Goal: Find specific page/section: Find specific page/section

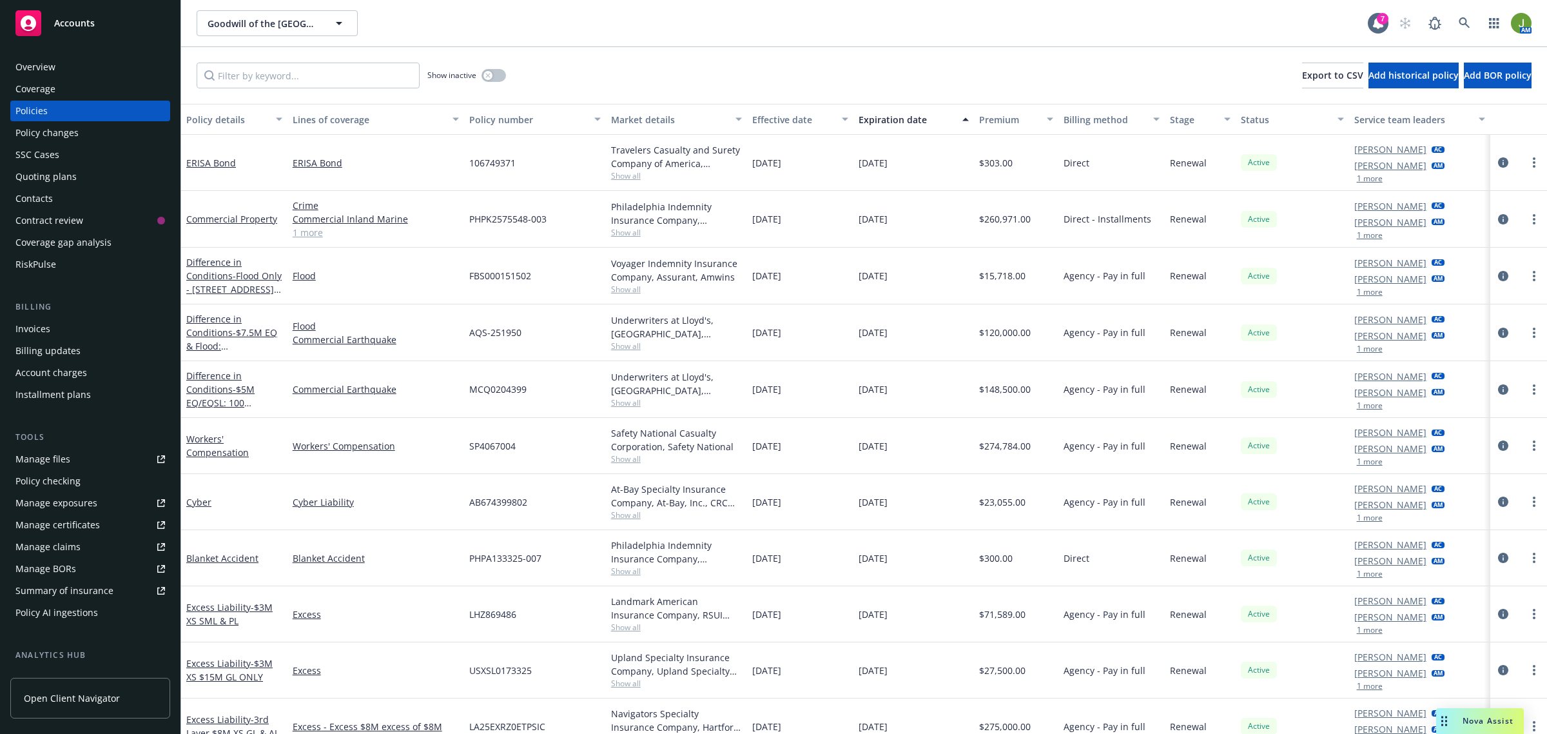
drag, startPoint x: 0, startPoint y: 0, endPoint x: 120, endPoint y: 30, distance: 123.7
click at [79, 29] on div "Accounts" at bounding box center [90, 23] width 150 height 26
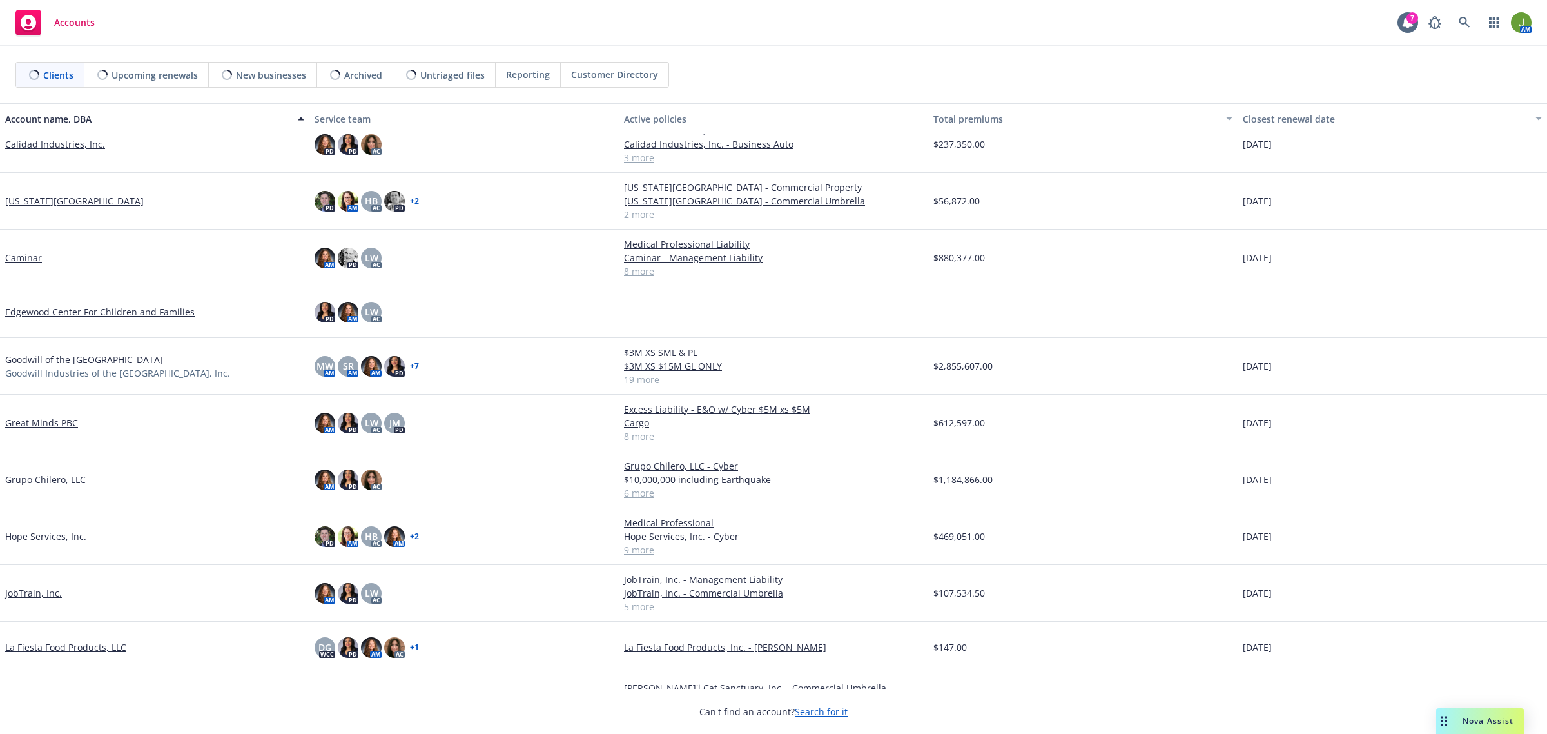
scroll to position [484, 0]
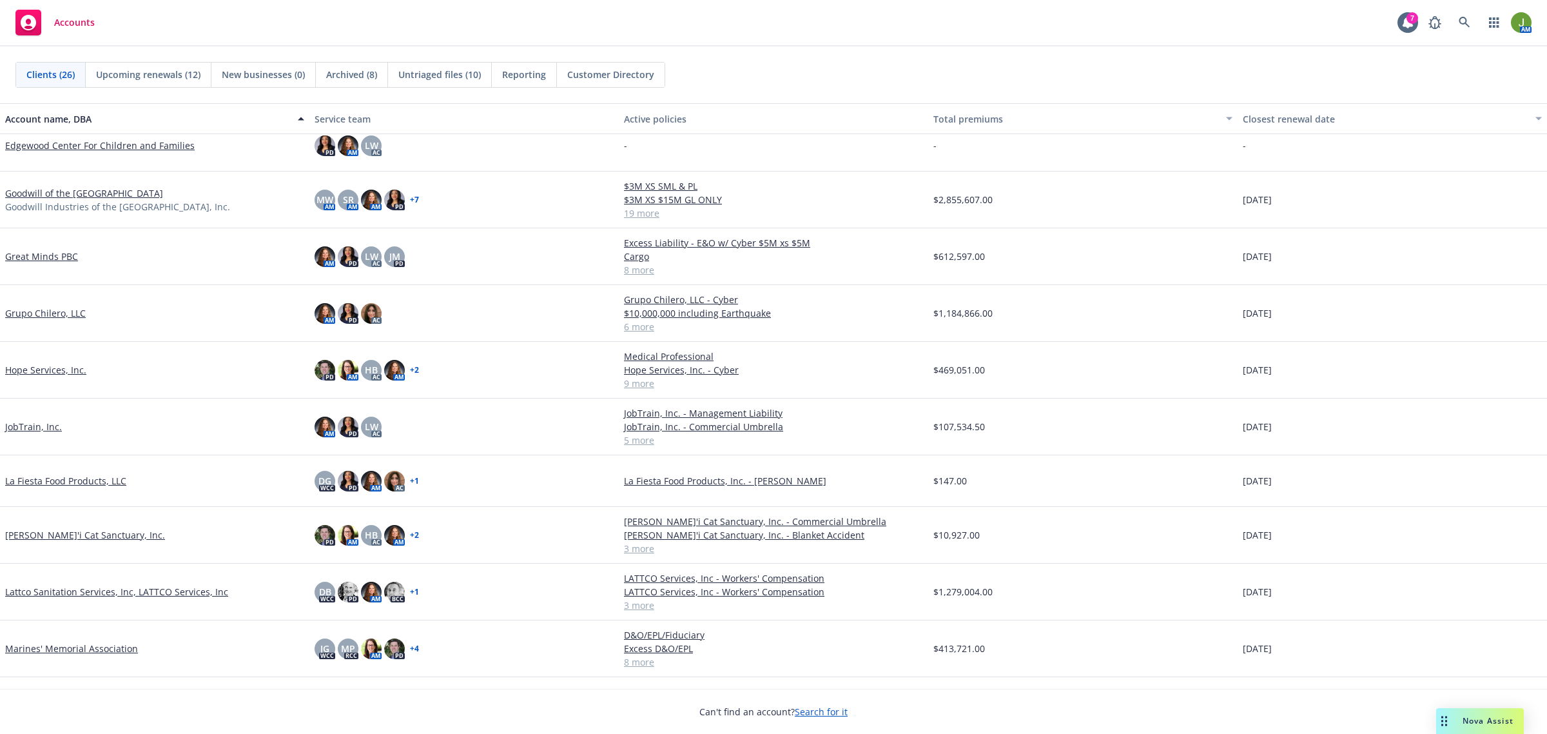
click at [45, 588] on link "Lattco Sanitation Services, Inc, LATTCO Services, Inc" at bounding box center [116, 592] width 223 height 14
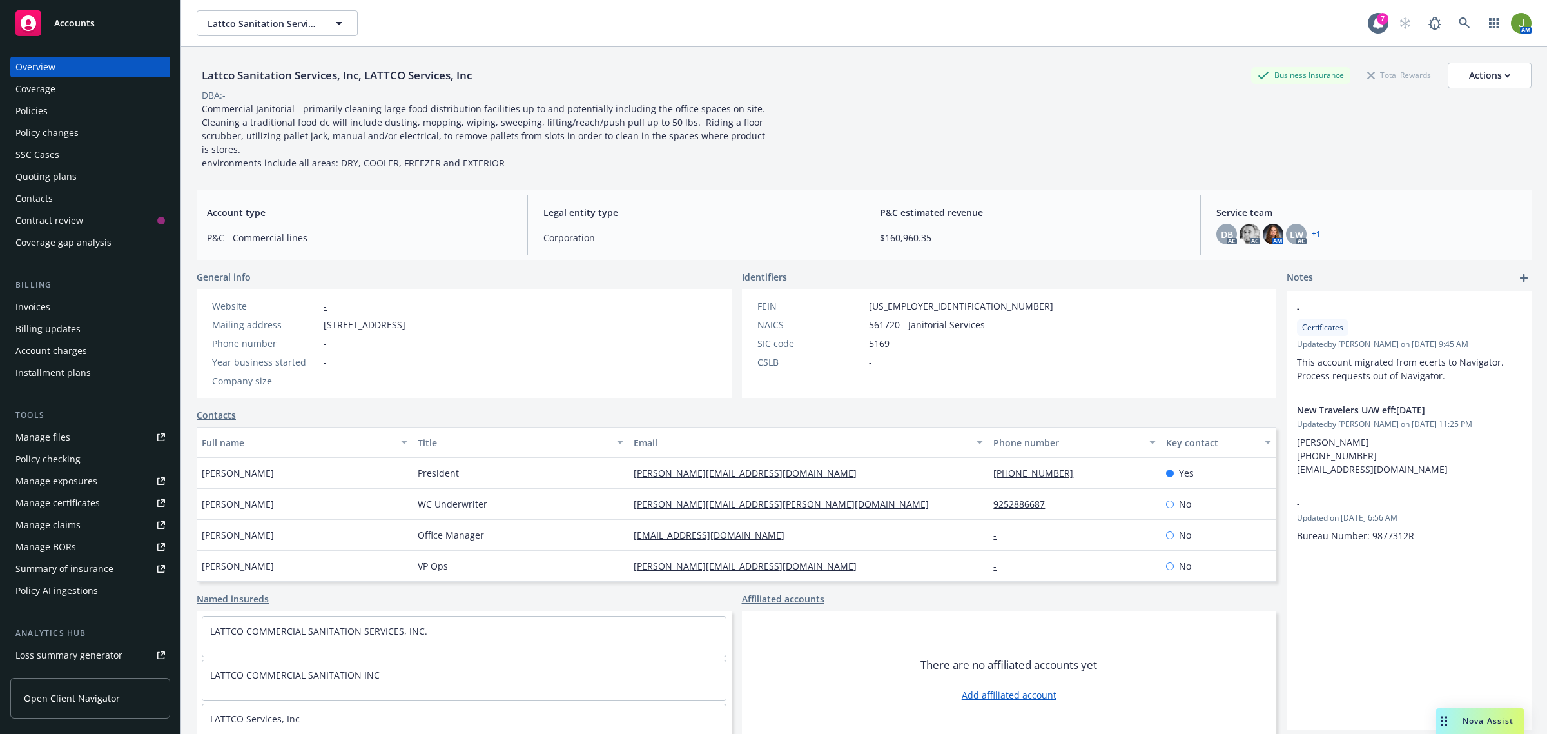
click at [48, 440] on div "Manage files" at bounding box center [42, 437] width 55 height 21
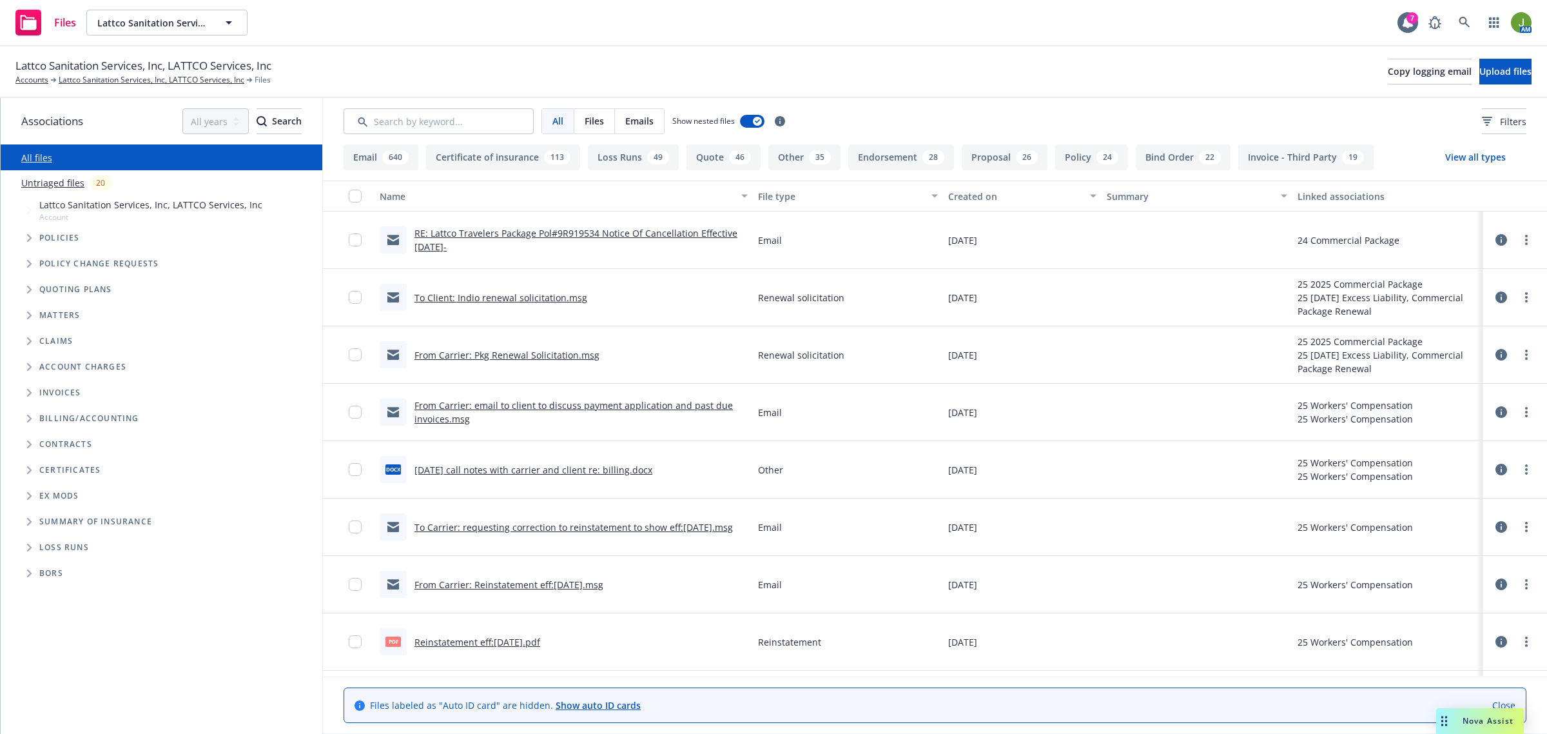
click at [1496, 645] on icon at bounding box center [1502, 642] width 12 height 12
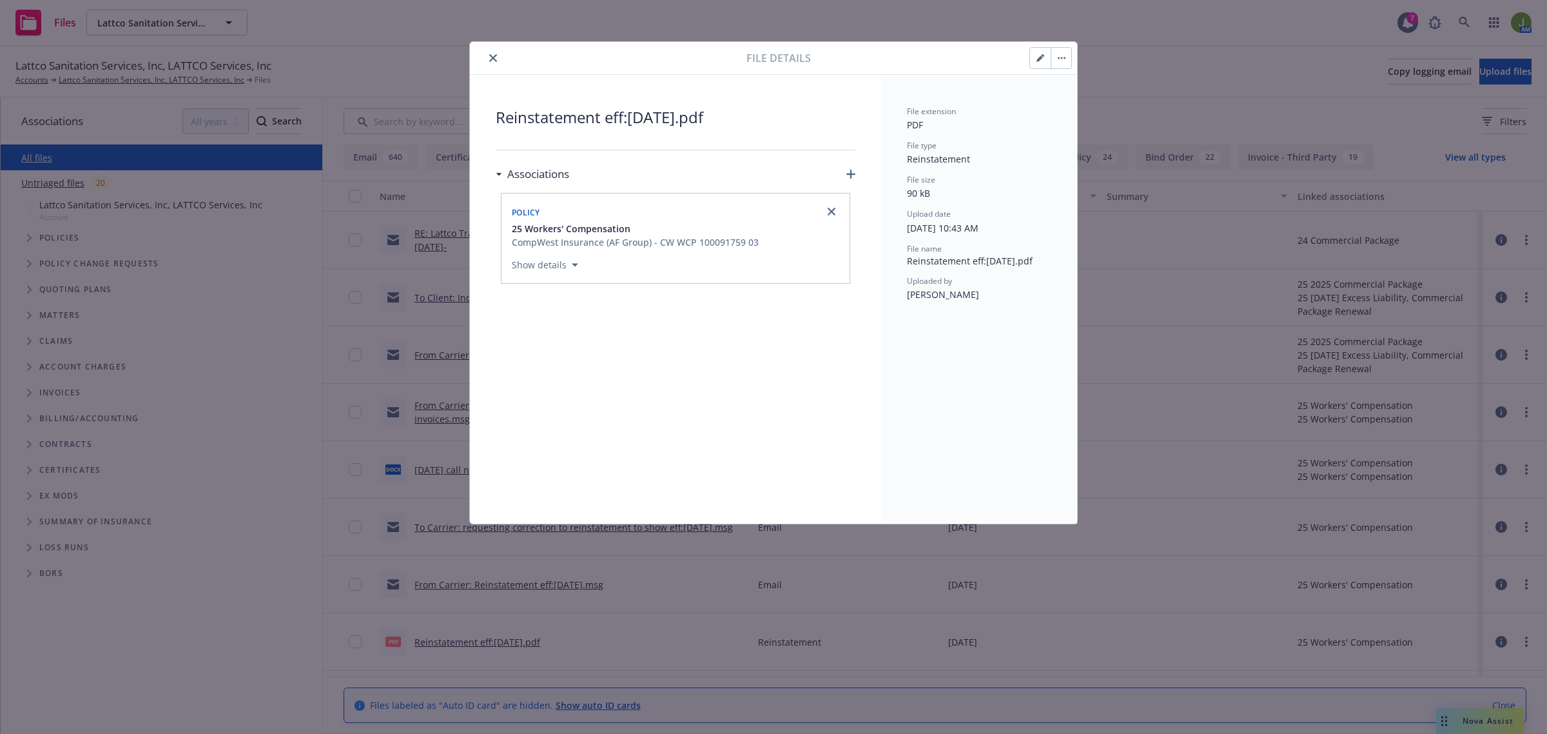
click at [495, 65] on button "close" at bounding box center [492, 57] width 15 height 15
